Goal: Task Accomplishment & Management: Complete application form

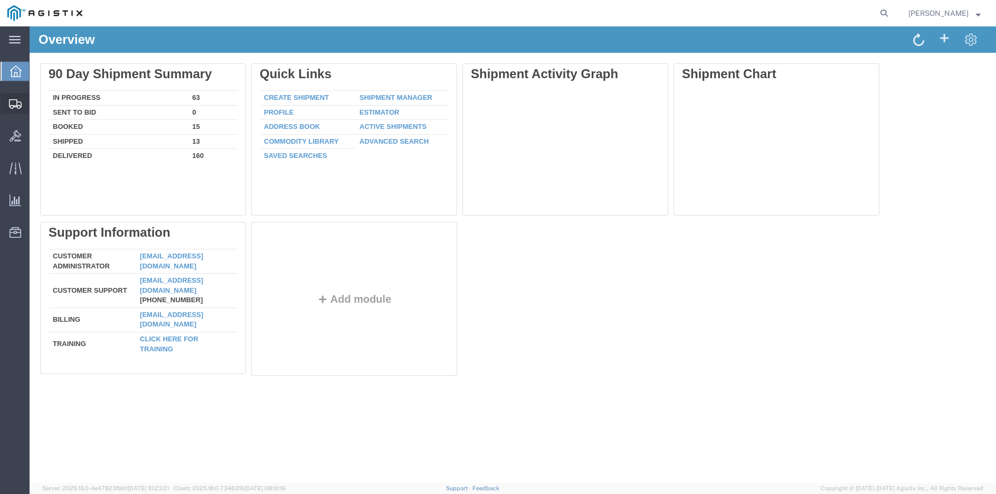
click at [0, 0] on span "Create Shipment" at bounding box center [0, 0] width 0 height 0
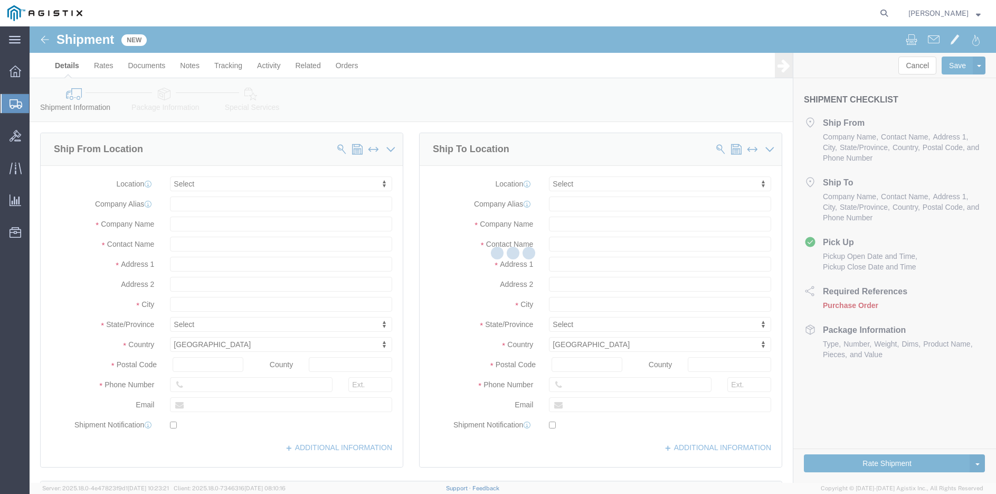
select select
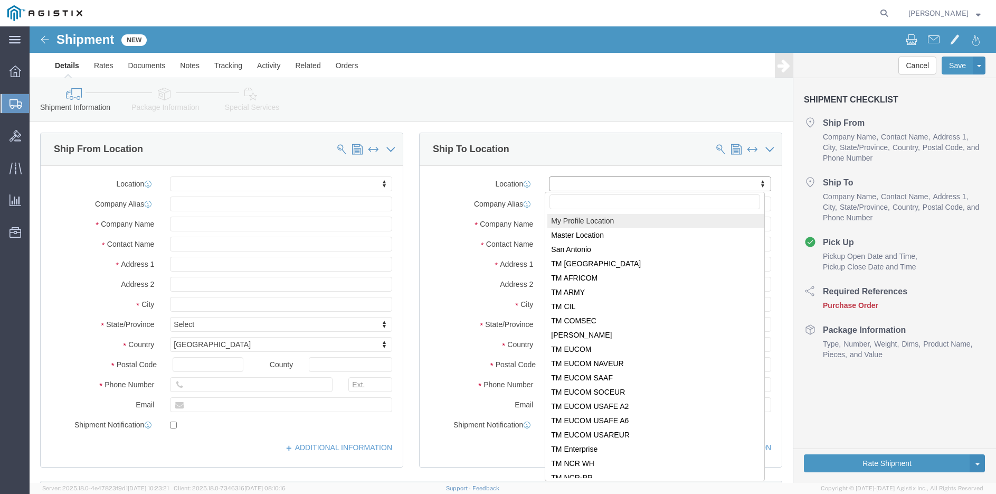
click body "Shipment New Details Rates Documents Notes Tracking Activity Related Orders Can…"
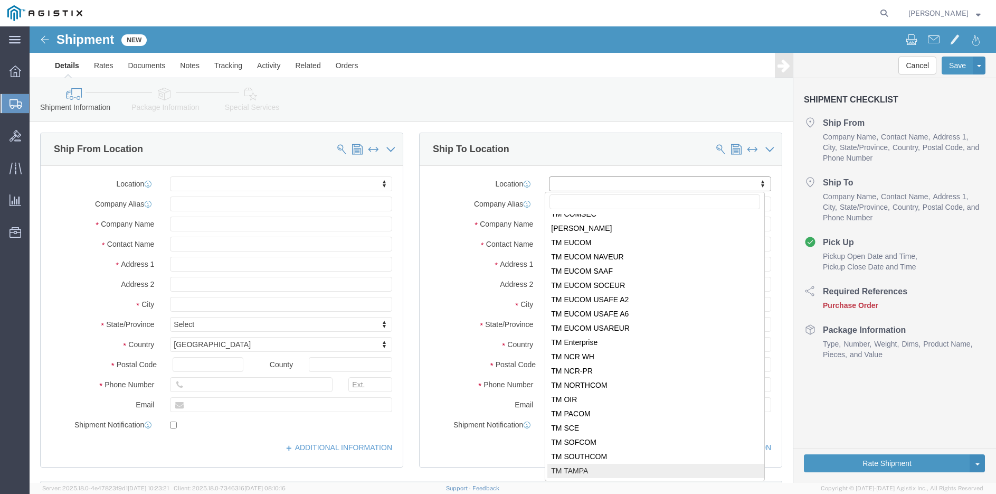
select select "34234"
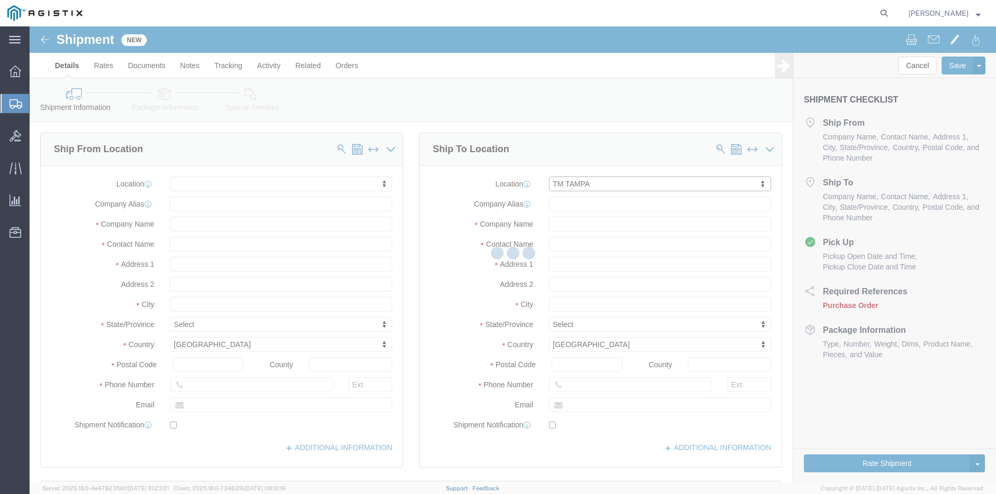
select select "FL"
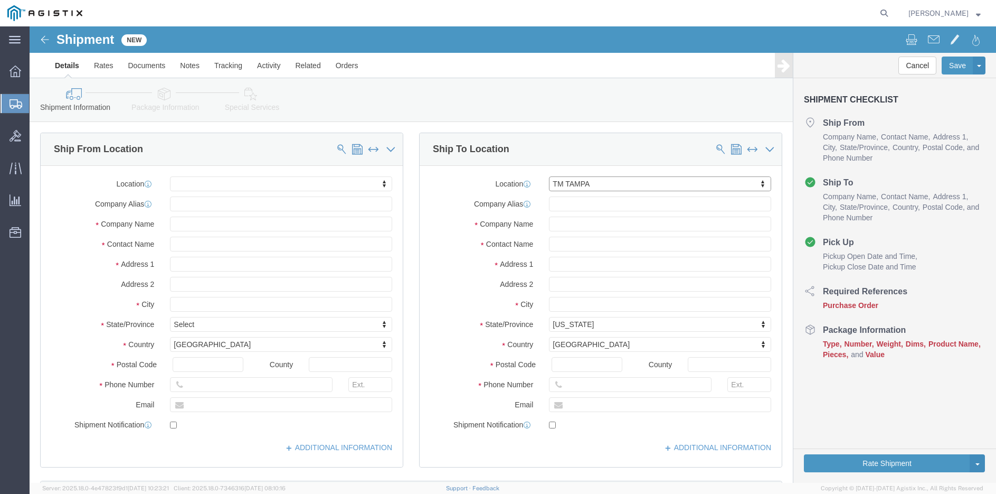
click body "Shipment New Details Rates Documents Notes Tracking Activity Related Orders Can…"
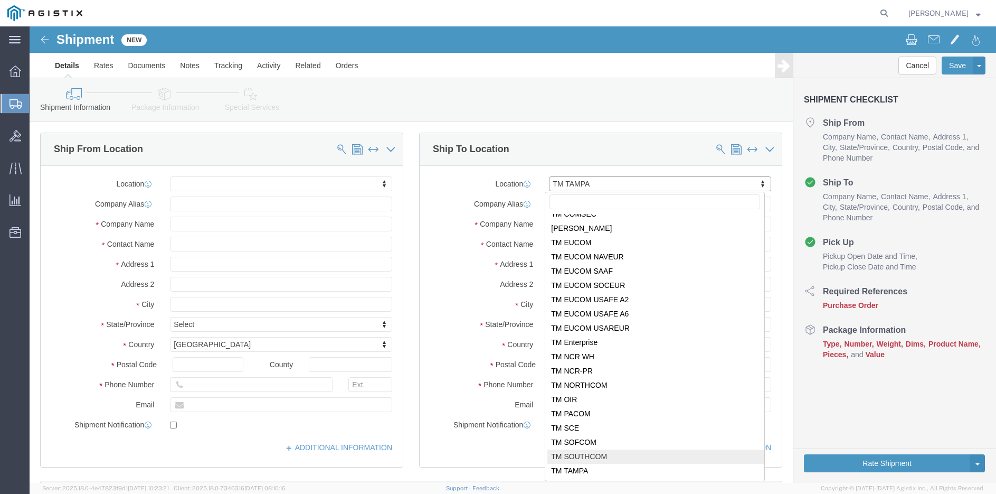
select select "34236"
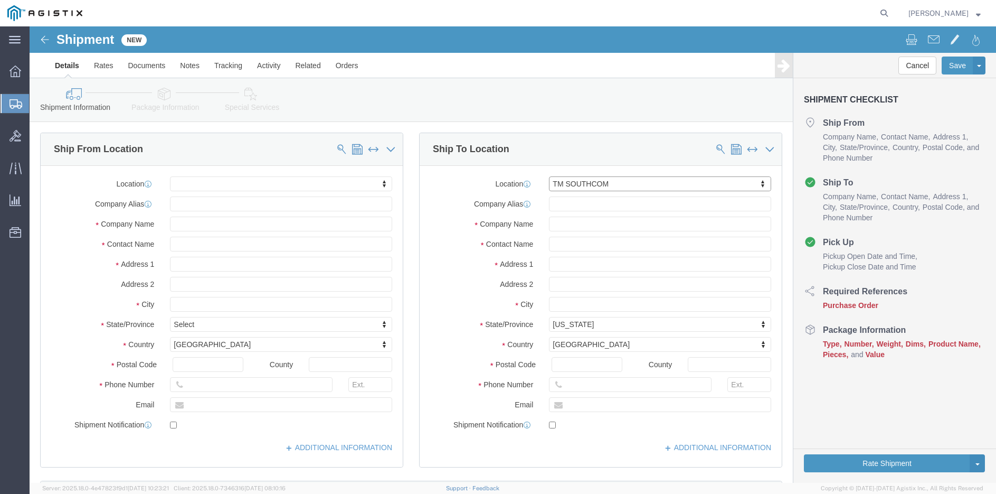
select select "FL"
click body "Shipment New Details Rates Documents Notes Tracking Activity Related Orders Can…"
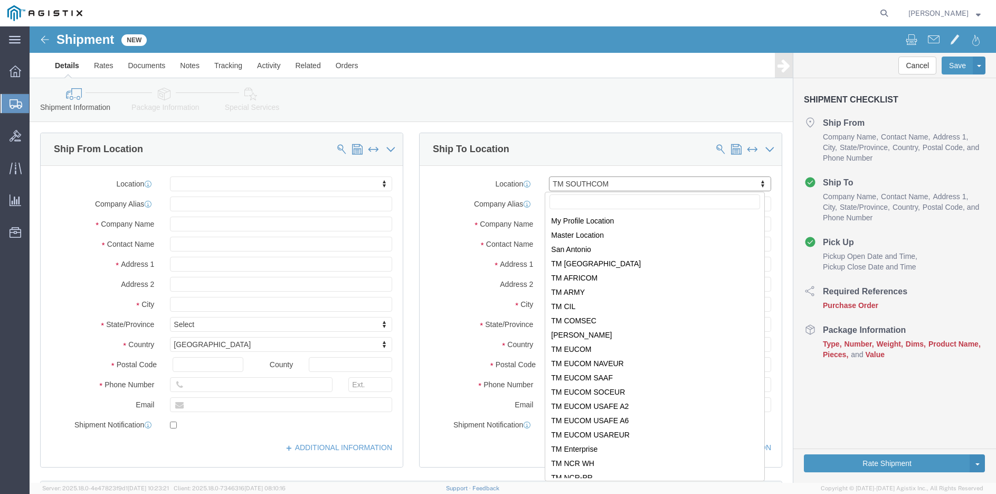
select select "34234"
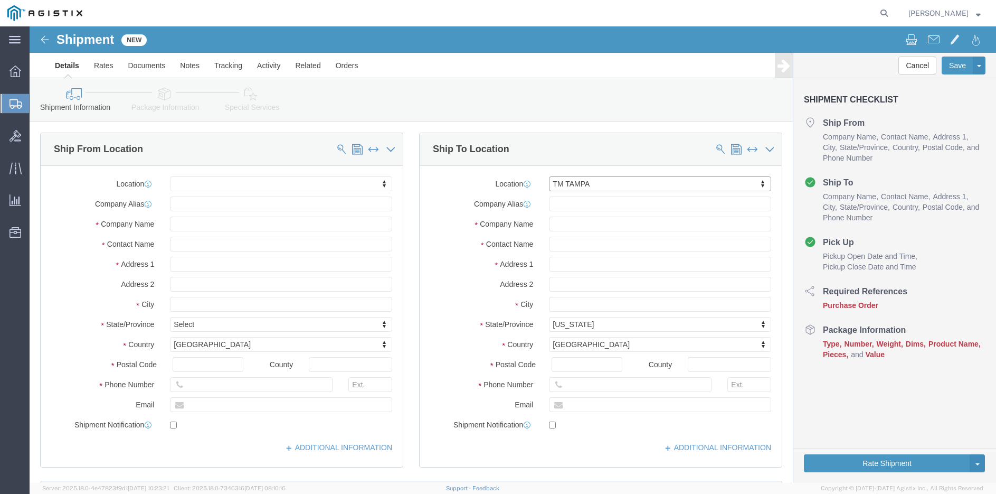
select select "FL"
click button "Cancel"
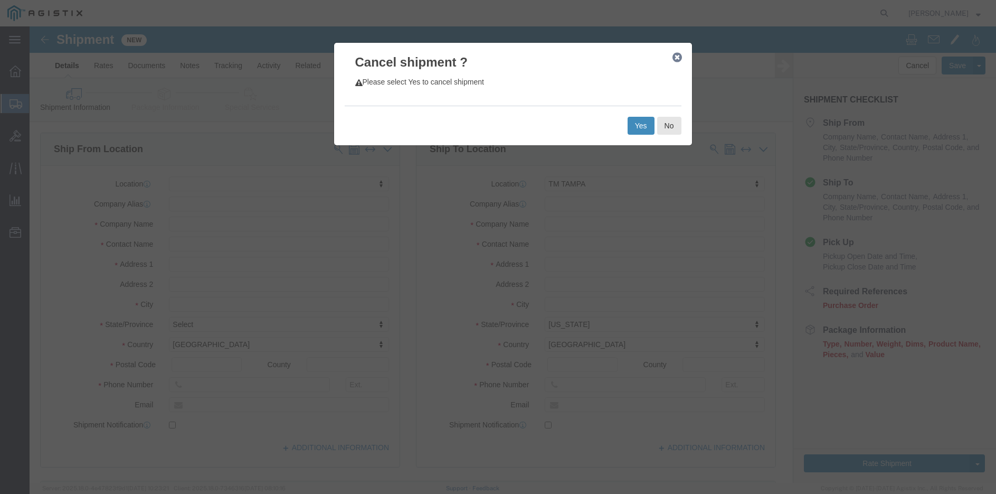
click button "Yes"
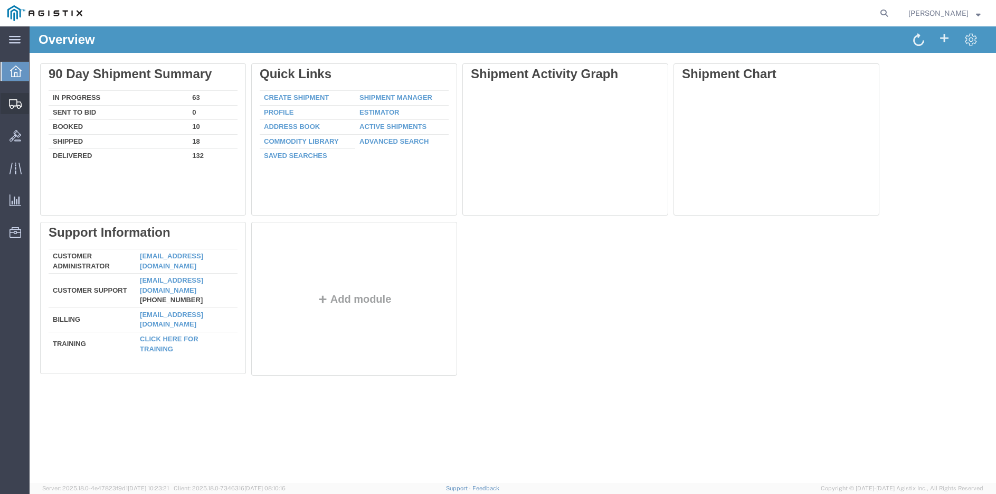
click at [0, 0] on span "Create Shipment" at bounding box center [0, 0] width 0 height 0
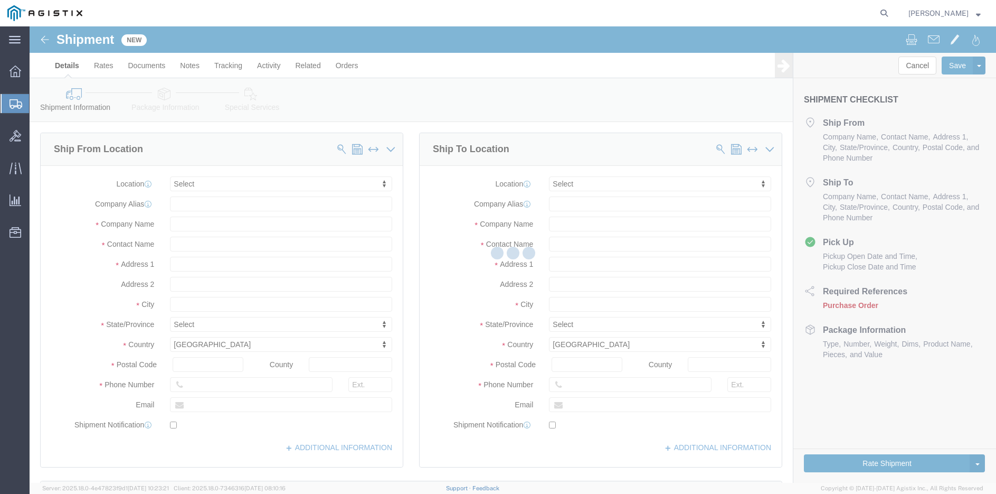
select select
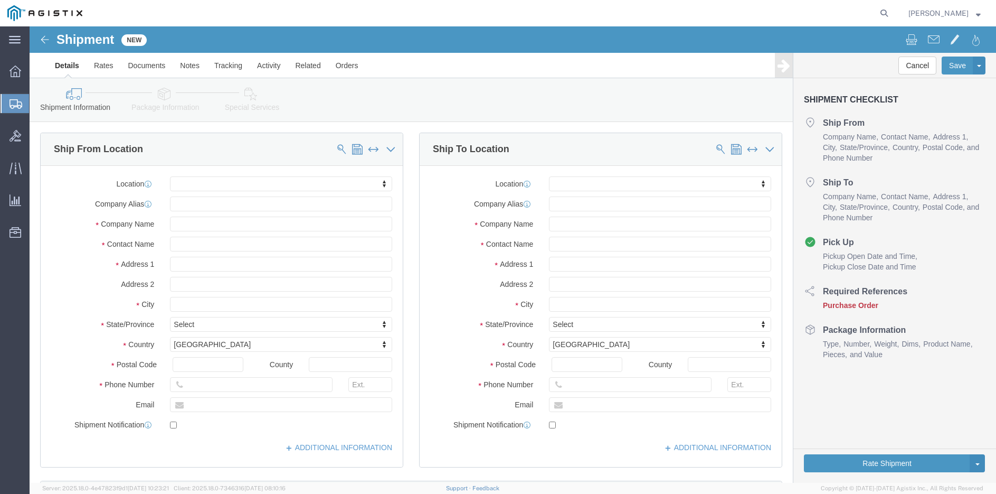
click body "Shipment New Details Rates Documents Notes Tracking Activity Related Orders Can…"
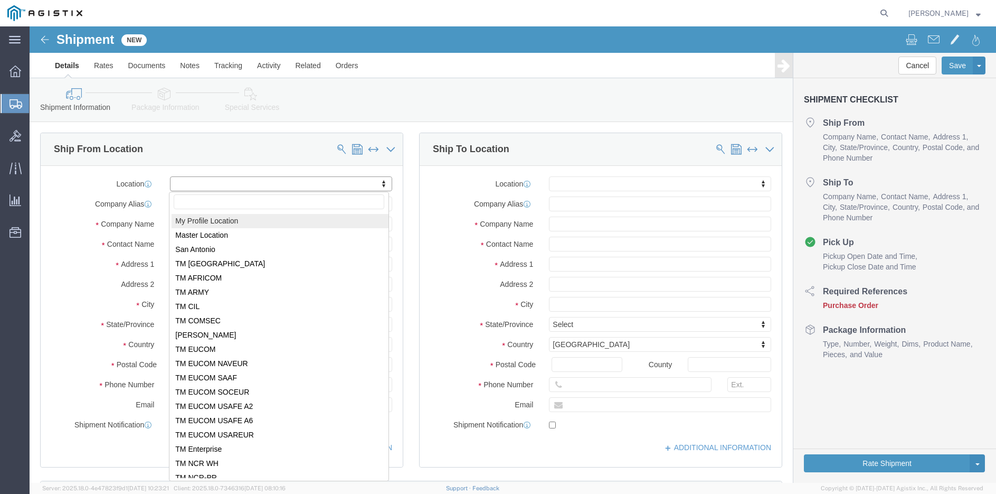
select select "MYPROFILE"
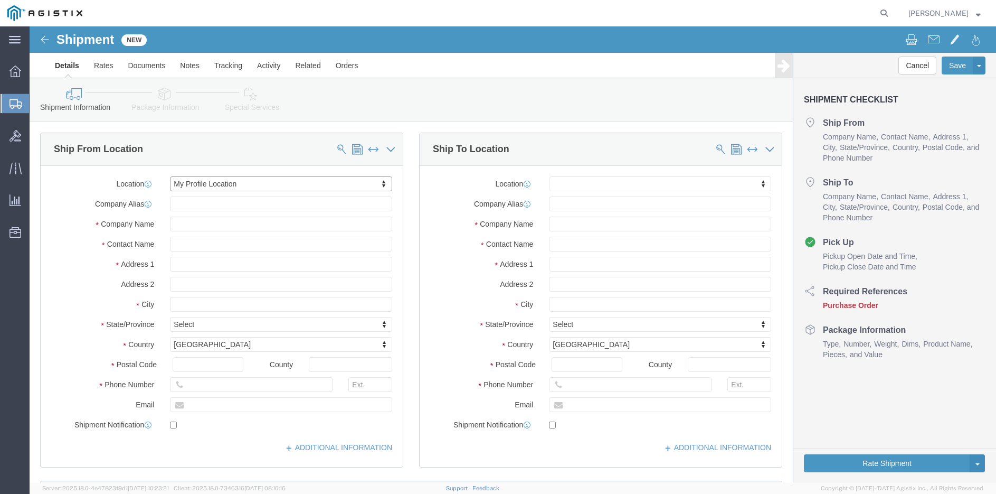
select select "CO"
click body "Shipment New Details Rates Documents Notes Tracking Activity Related Orders Can…"
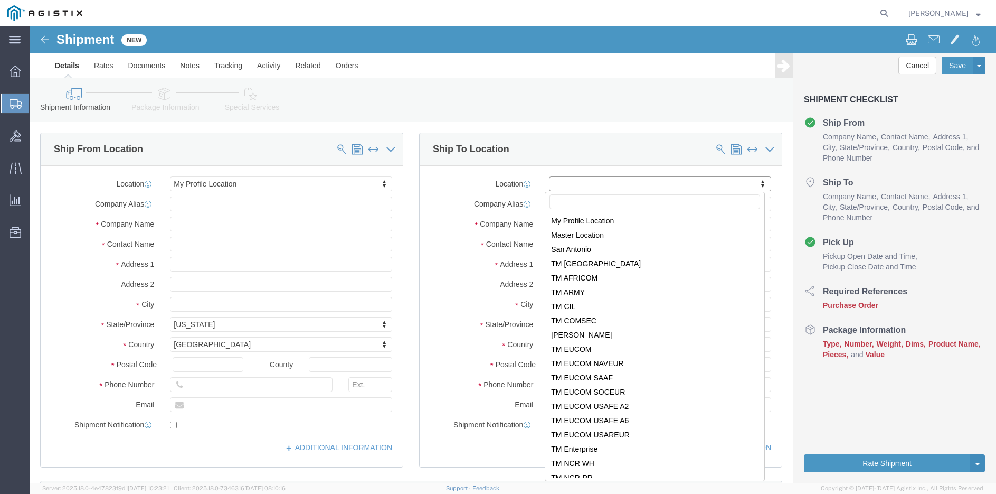
select select "34234"
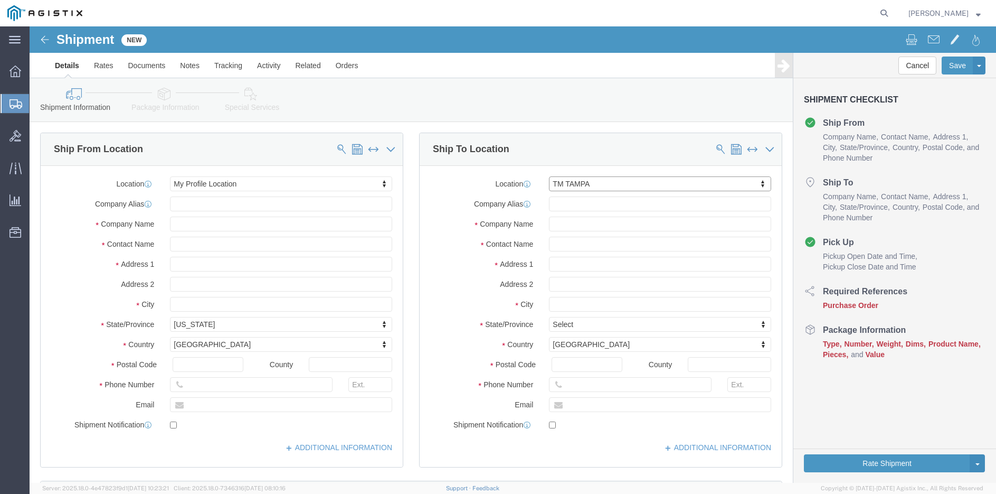
select select "FL"
click input "text"
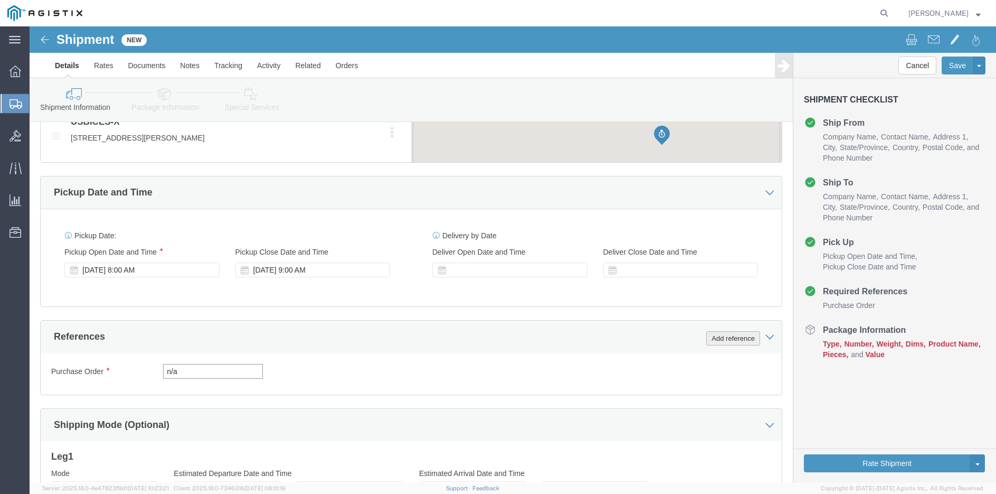
type input "n/a"
click button "Add reference"
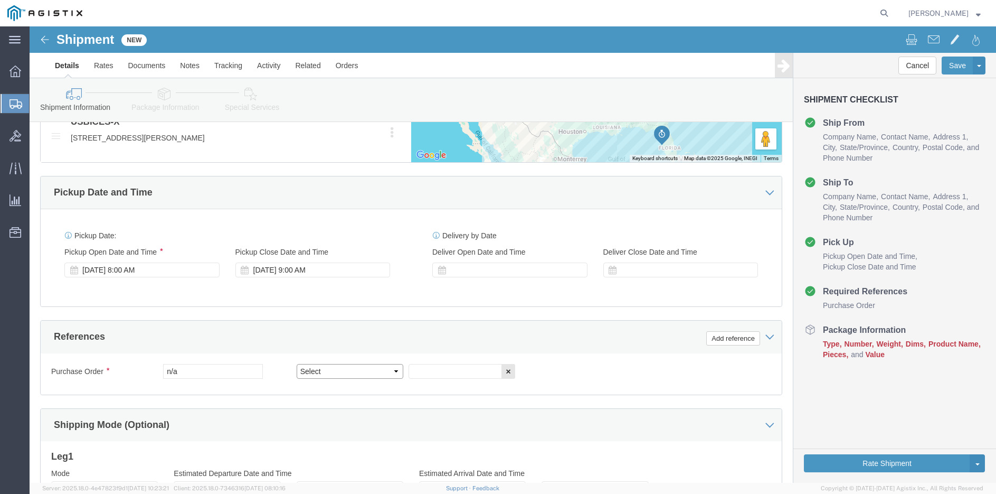
select select "CUSTREF"
click input "text"
type input "RITM0099931"
click div "Purchase Order n/a Select Account Type Activity ID Airline Appointment Number A…"
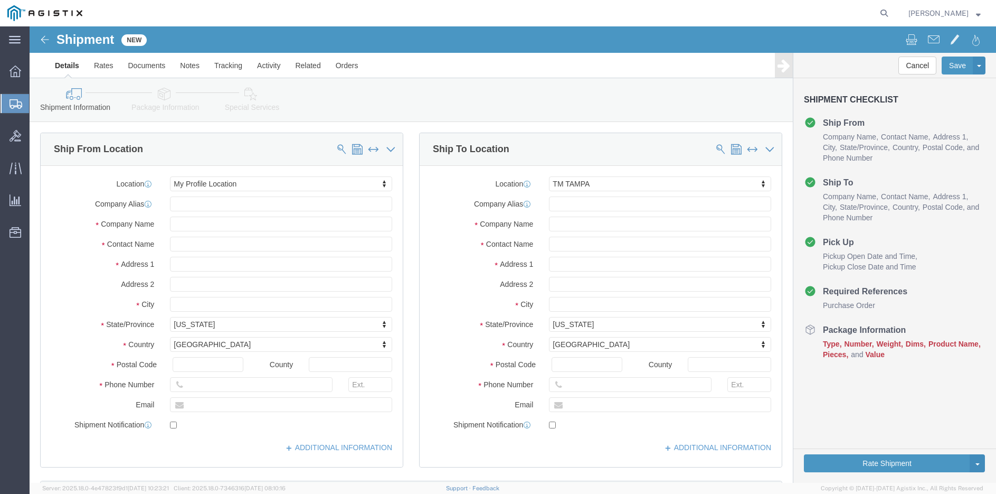
click icon
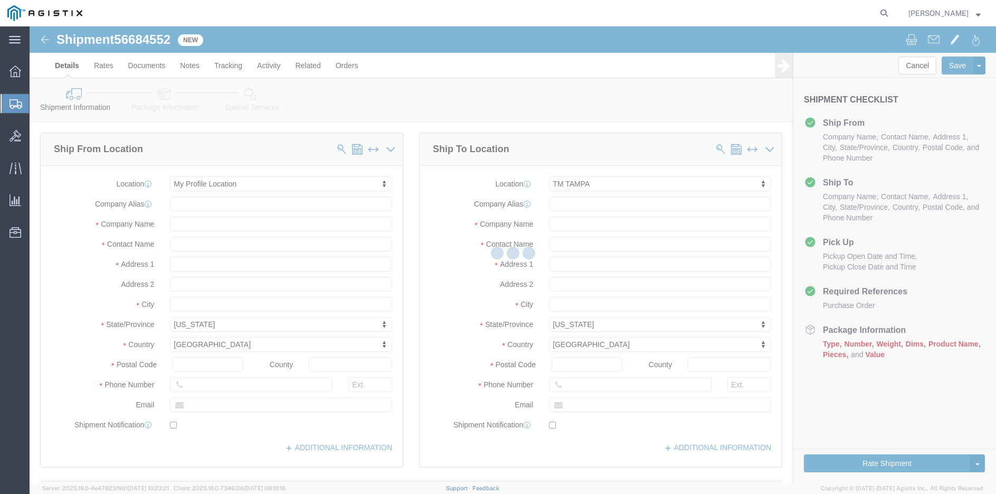
select select "34237"
select select "34234"
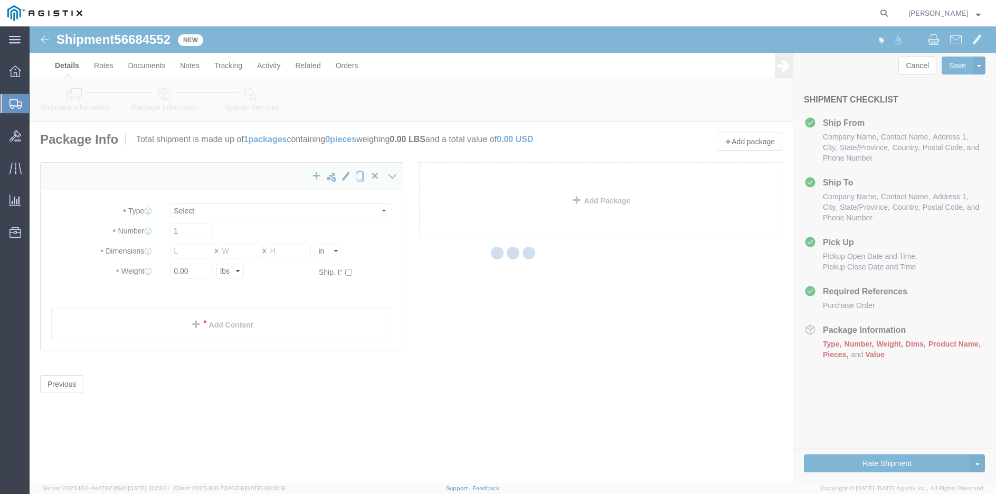
select select "CBOX"
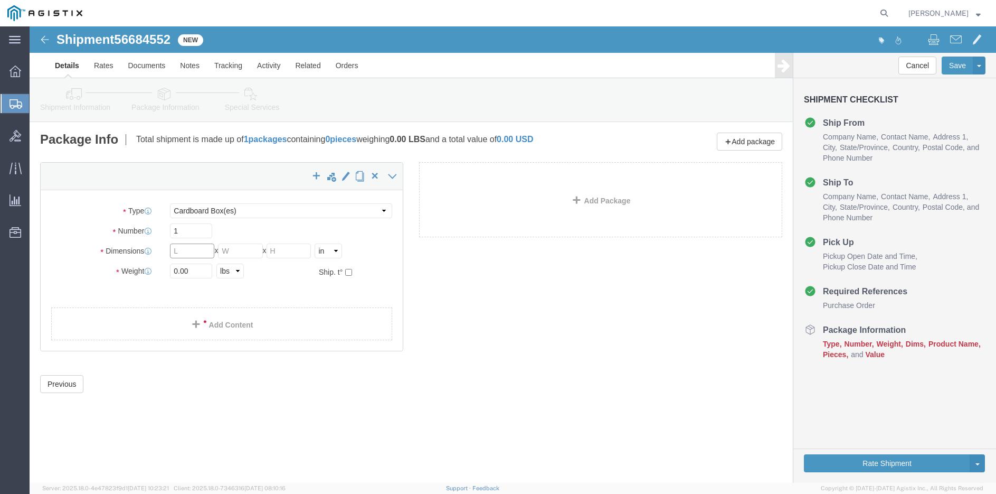
click input "text"
type input "25"
type input "23"
type input "7"
click input "0.00"
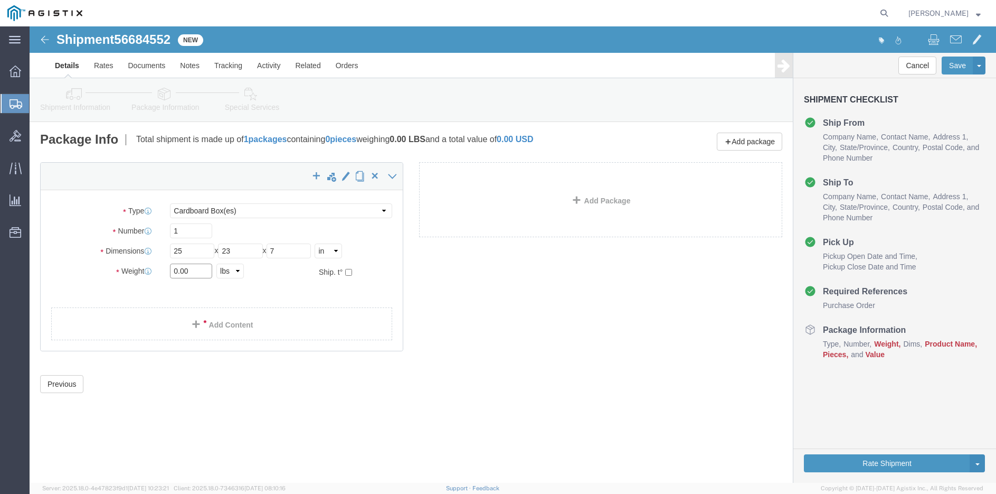
click input "0.00"
type input "15"
click link "Add Content"
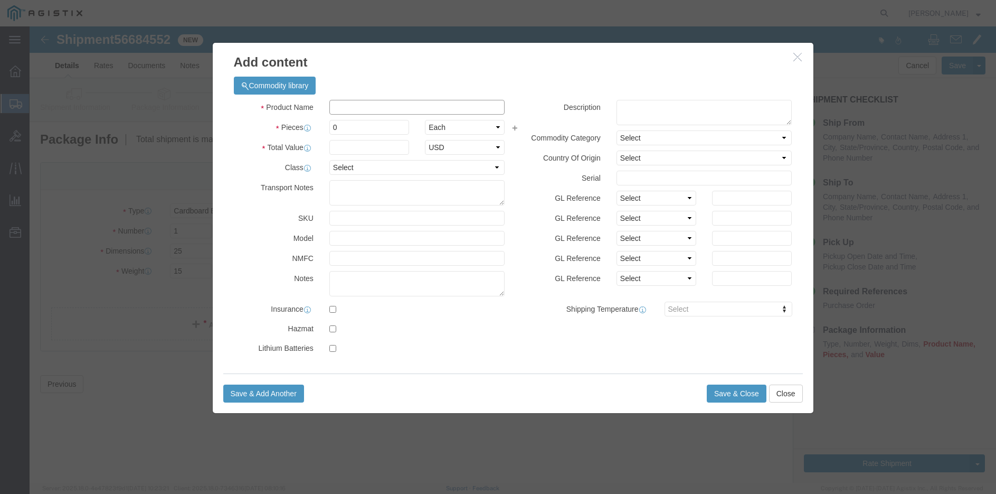
click input "text"
type input "SRX"
click td "Name: Juniper SRX 345 Firewall"
type input "1"
select select "USD"
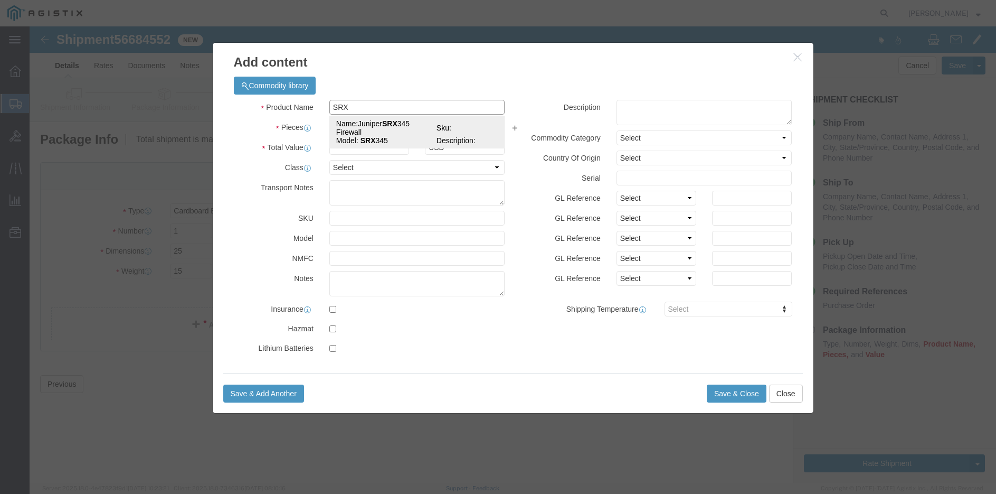
select select "92.5"
type textarea "Asset Tag:"
select select "US"
type input "Juniper SRX345 Firewall"
type input "SRX345"
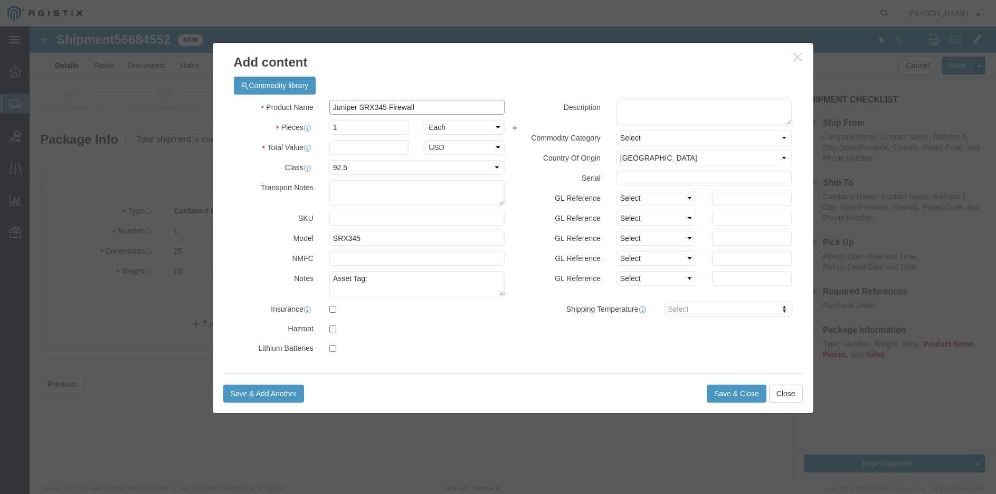
type input "Juniper SRX345 Firewall"
click input "text"
type input "7764.00"
click textarea "Asset Tag:"
type textarea "Asset Tag: 095312"
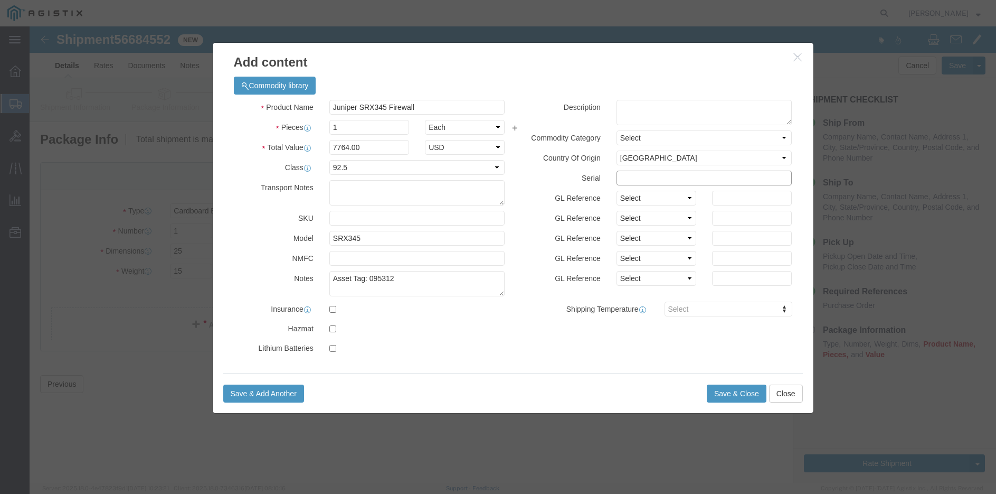
click input "text"
type input "CZ2020AN0379"
click button "Save & Close"
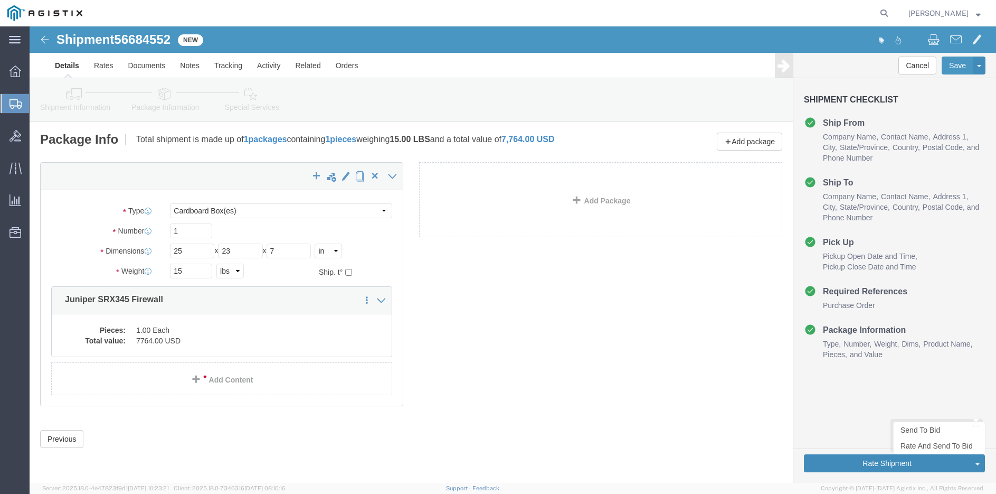
click button "Rate Shipment"
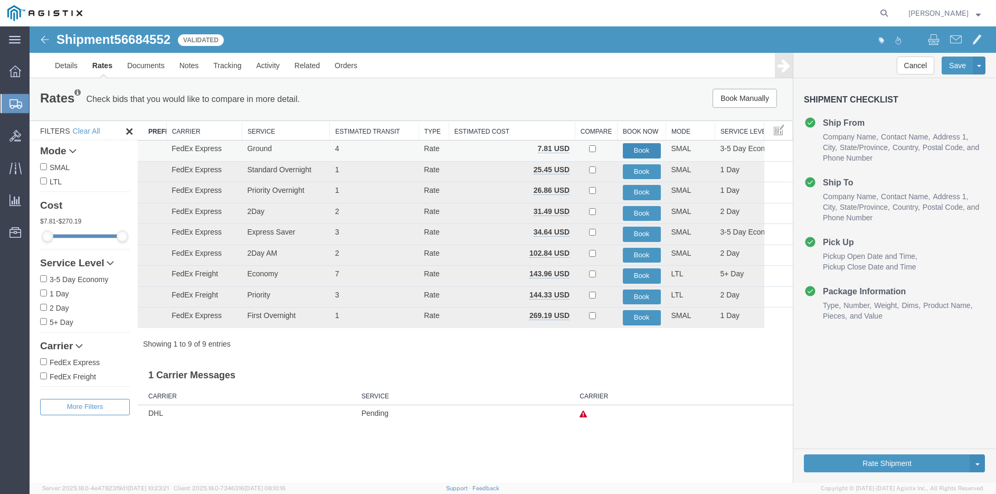
click at [634, 149] on button "Book" at bounding box center [642, 150] width 38 height 15
